Goal: Register for event/course

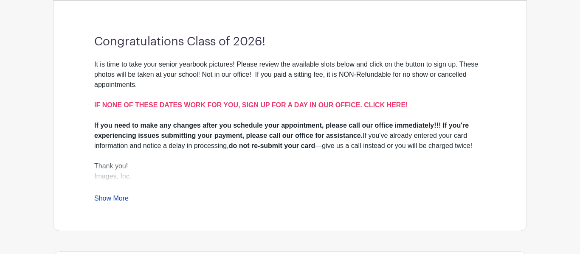
click at [107, 195] on link "Show More" at bounding box center [111, 200] width 34 height 11
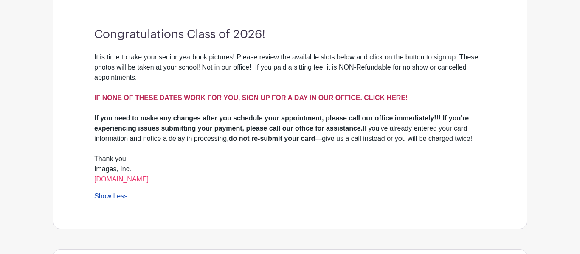
scroll to position [259, 0]
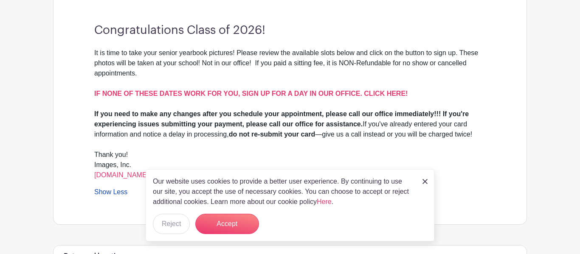
click at [426, 183] on img at bounding box center [425, 181] width 5 height 5
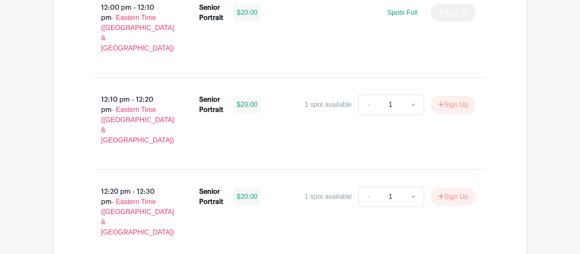
scroll to position [2341, 0]
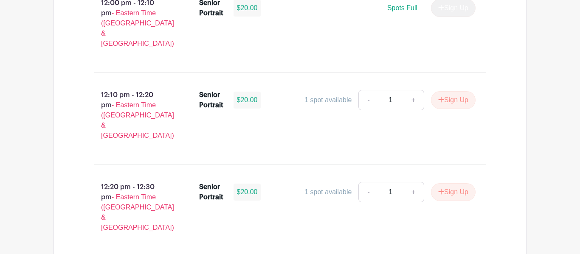
type input "1"
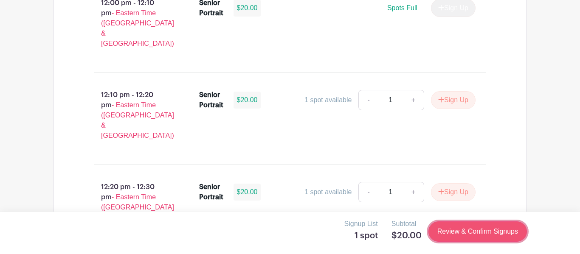
click at [477, 230] on link "Review & Confirm Signups" at bounding box center [477, 232] width 99 height 20
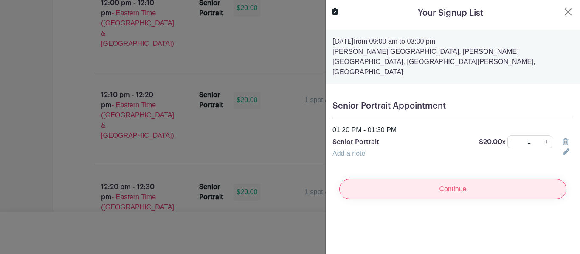
click at [434, 182] on input "Continue" at bounding box center [452, 189] width 227 height 20
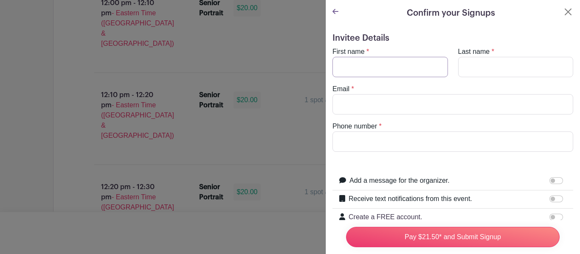
click at [377, 73] on input "First name" at bounding box center [390, 67] width 116 height 20
type input "[PERSON_NAME]"
click at [505, 73] on input "Last name" at bounding box center [516, 67] width 116 height 20
type input "Long"
type input "8649091682"
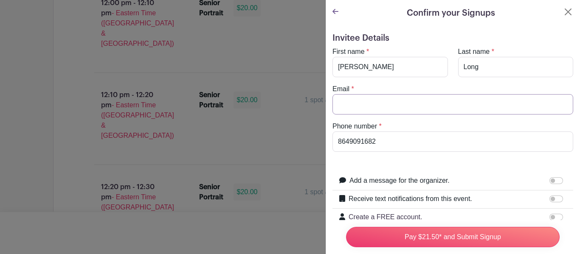
click at [464, 111] on input "Email" at bounding box center [452, 104] width 241 height 20
type input "[EMAIL_ADDRESS][DOMAIN_NAME]"
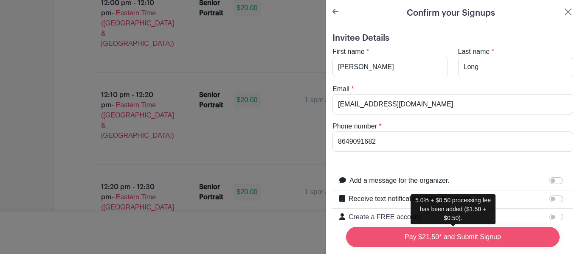
click at [499, 231] on input "Pay $21.50* and Submit Signup" at bounding box center [453, 237] width 214 height 20
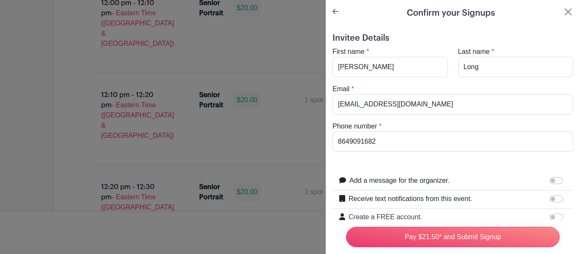
scroll to position [109, 0]
